Goal: Check status: Check status

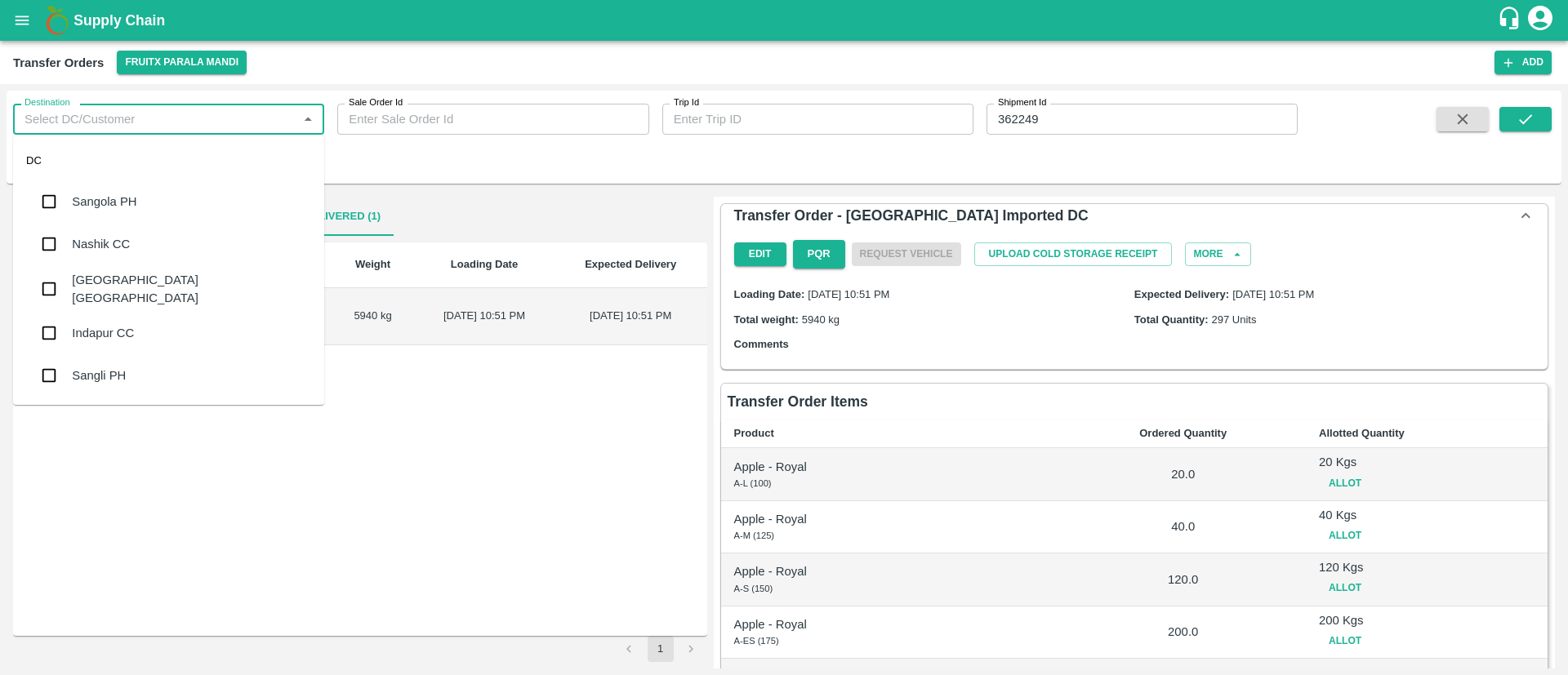
click at [77, 129] on input "Destination" at bounding box center [155, 120] width 275 height 21
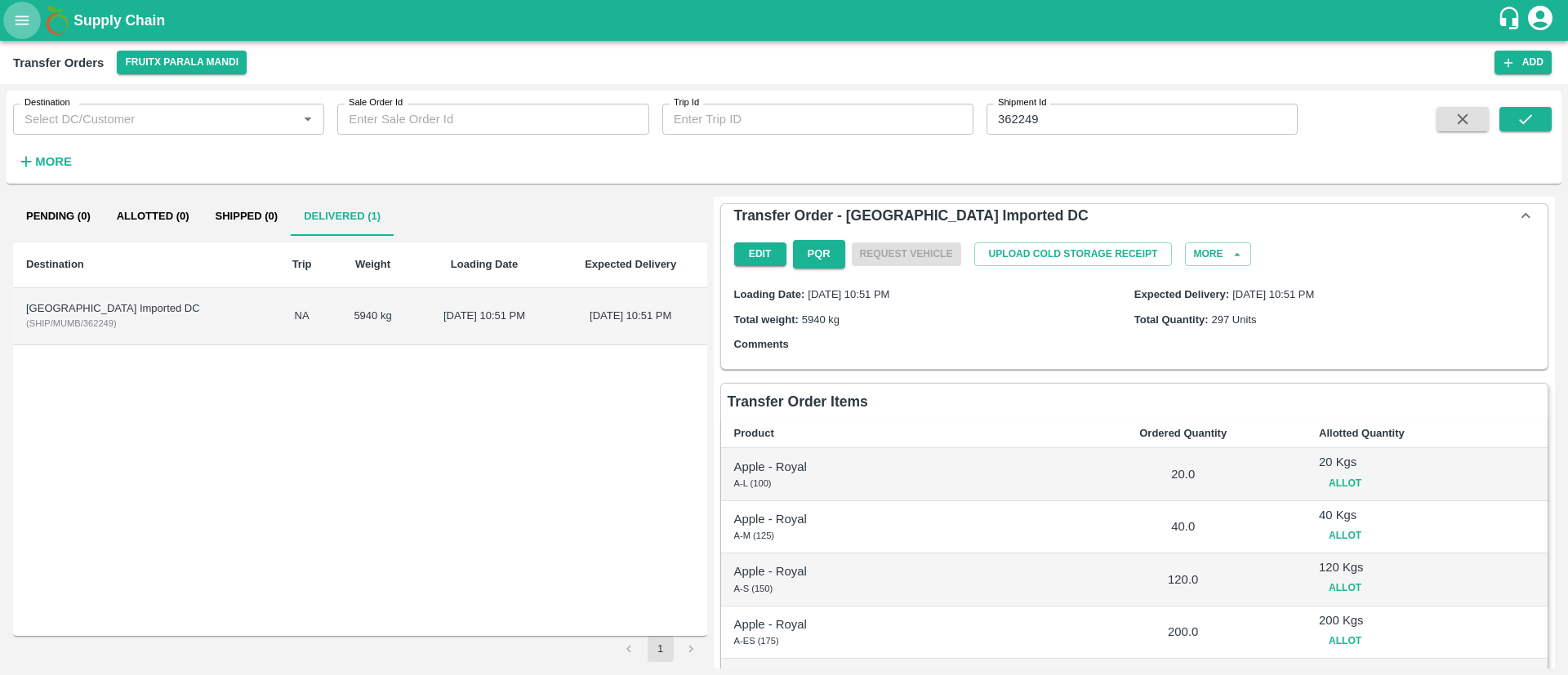
click at [22, 28] on icon "open drawer" at bounding box center [21, 20] width 18 height 18
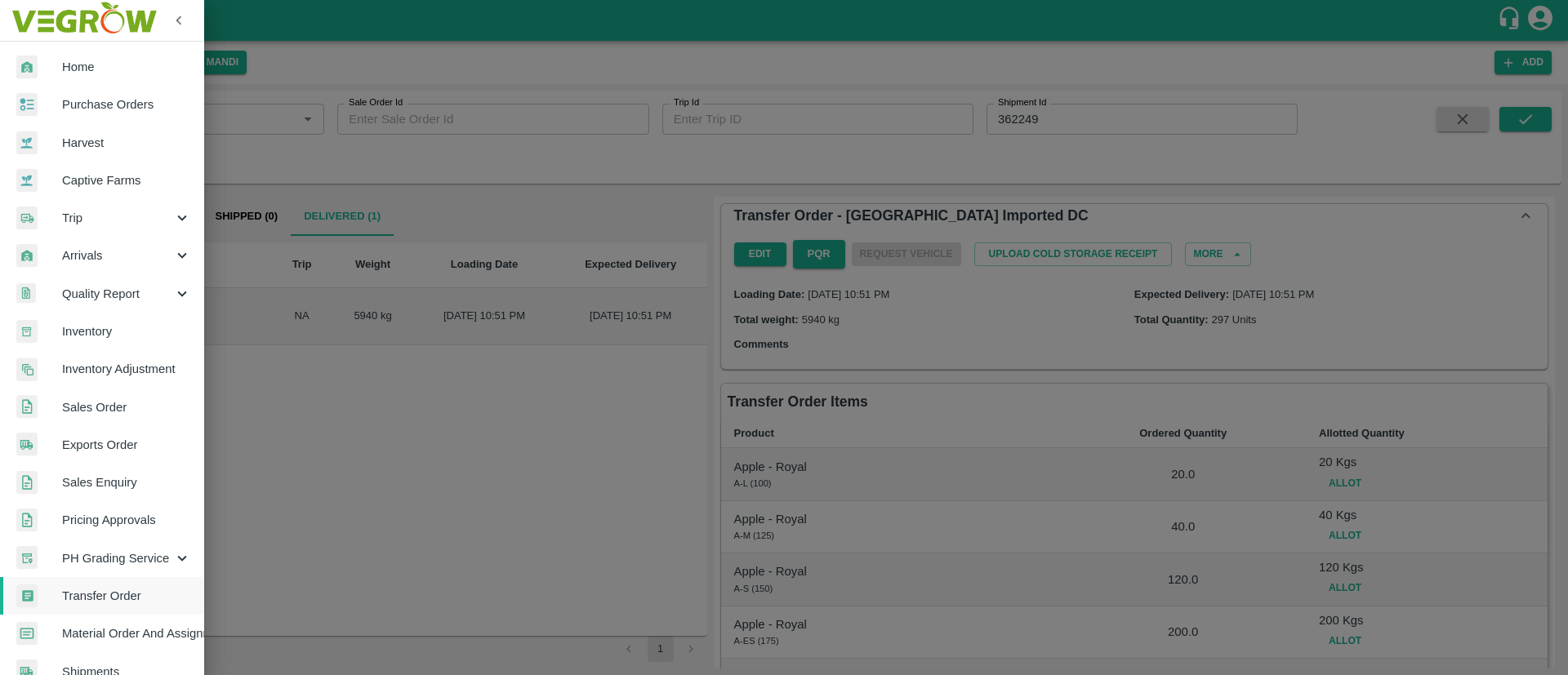
click at [111, 114] on link "Purchase Orders" at bounding box center [102, 104] width 205 height 38
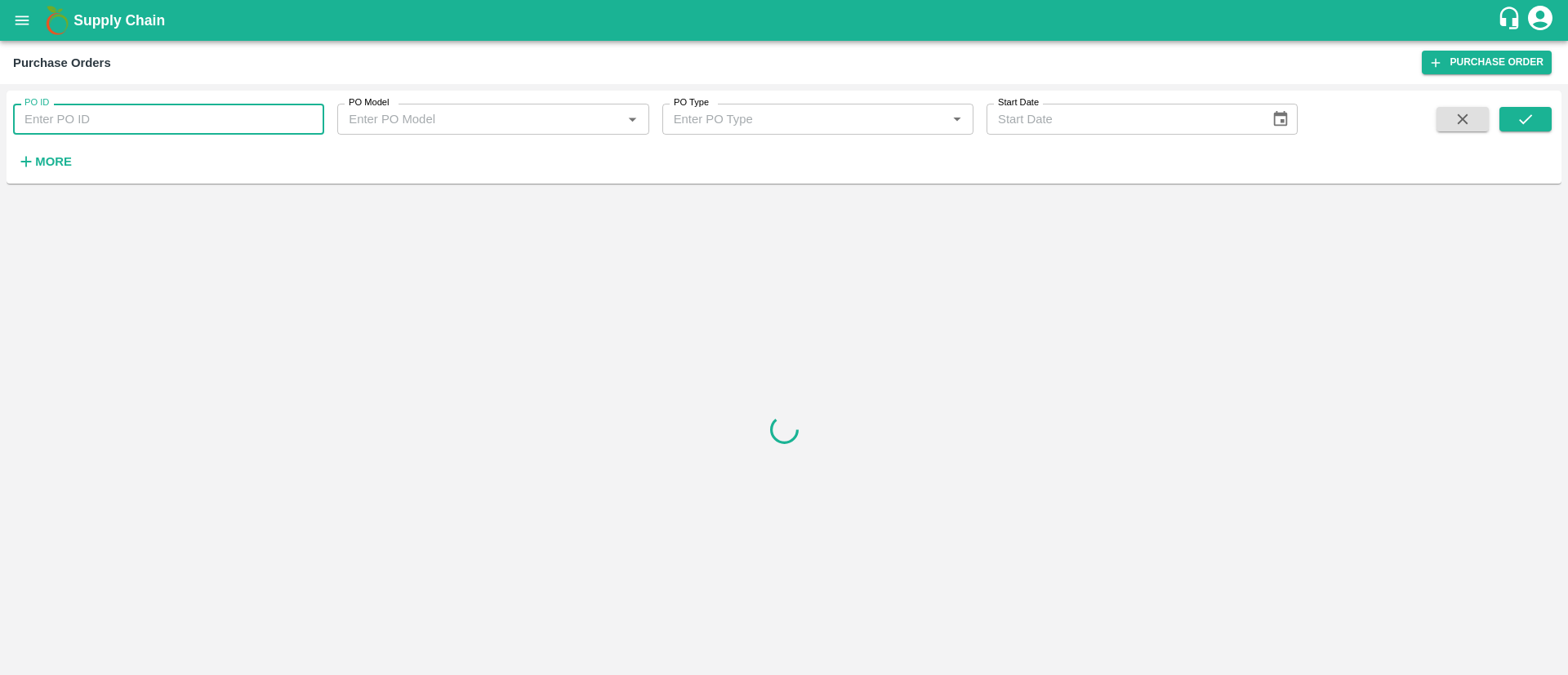
click at [104, 120] on input "PO ID" at bounding box center [168, 119] width 311 height 31
type input "145355"
click at [1508, 120] on button "submit" at bounding box center [1525, 119] width 53 height 24
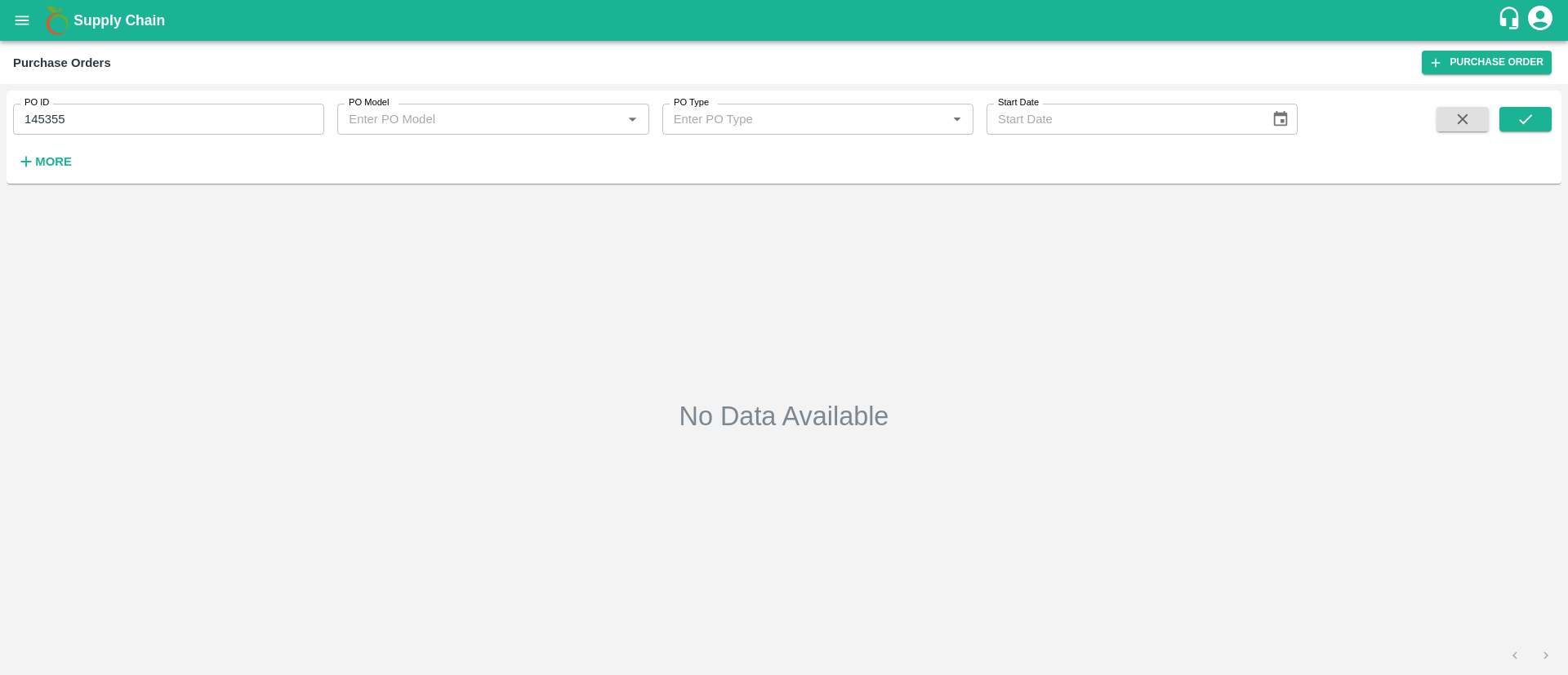
click at [186, 106] on input "145355" at bounding box center [168, 119] width 311 height 31
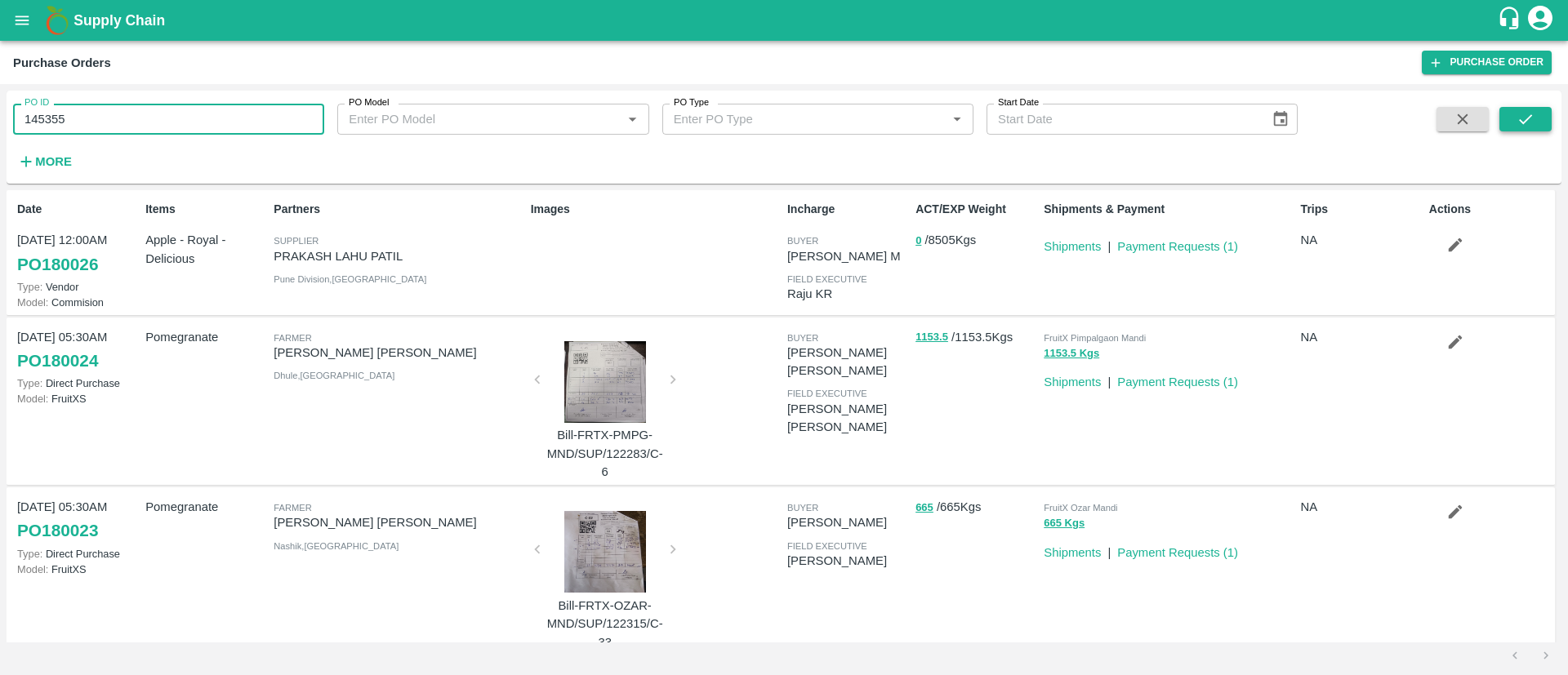
click at [1517, 120] on icon "submit" at bounding box center [1525, 119] width 18 height 18
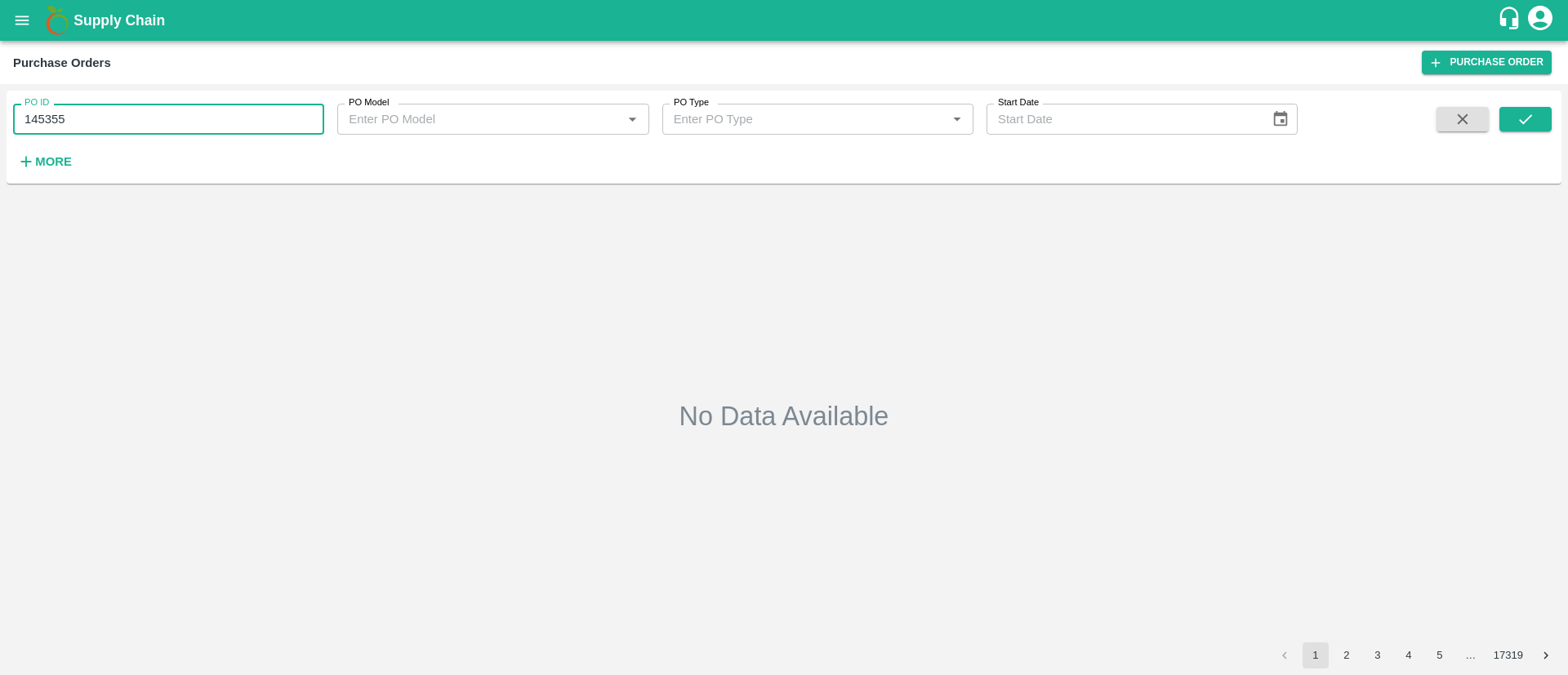
drag, startPoint x: 89, startPoint y: 126, endPoint x: 22, endPoint y: 127, distance: 67.0
click at [22, 127] on input "145355" at bounding box center [168, 119] width 311 height 31
click at [1524, 123] on icon "submit" at bounding box center [1524, 119] width 13 height 10
click at [1499, 128] on div at bounding box center [1487, 140] width 129 height 67
click at [1510, 123] on button "submit" at bounding box center [1525, 119] width 53 height 24
